Goal: Navigation & Orientation: Find specific page/section

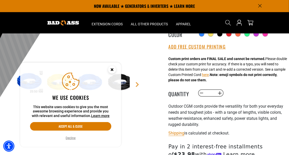
scroll to position [76, 0]
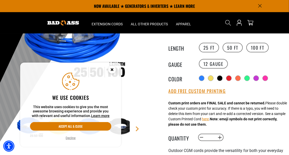
click at [110, 68] on circle "Close this option" at bounding box center [112, 70] width 8 height 8
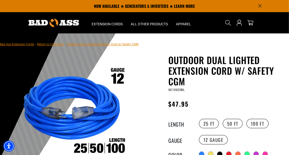
scroll to position [0, 0]
click at [21, 45] on link "Bad Ass Extension Cords" at bounding box center [17, 44] width 34 height 4
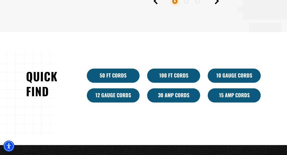
scroll to position [337, 0]
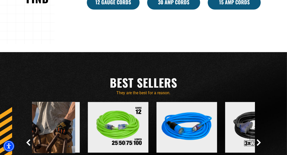
click at [181, 131] on img at bounding box center [186, 127] width 63 height 57
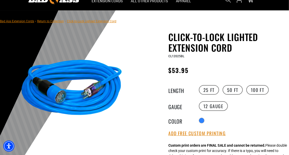
scroll to position [34, 0]
